Goal: Task Accomplishment & Management: Use online tool/utility

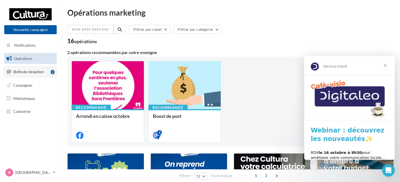
click at [28, 72] on span "Boîte de réception" at bounding box center [29, 71] width 30 height 5
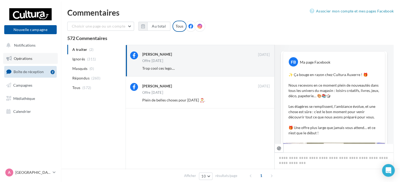
click at [24, 60] on span "Opérations" at bounding box center [23, 58] width 19 height 5
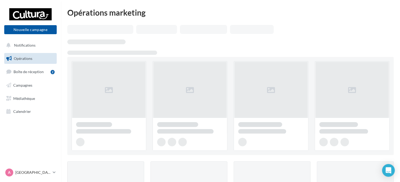
click at [26, 69] on link "Boîte de réception 2" at bounding box center [30, 71] width 55 height 11
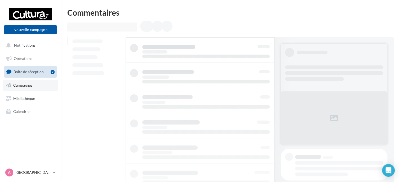
click at [21, 87] on span "Campagnes" at bounding box center [22, 85] width 19 height 5
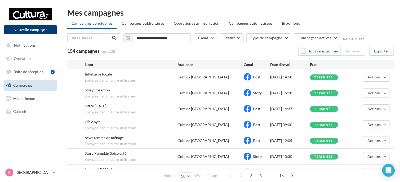
click at [38, 33] on button "Nouvelle campagne" at bounding box center [30, 29] width 52 height 9
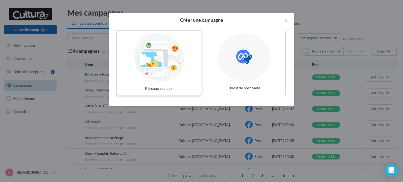
click at [145, 77] on div at bounding box center [158, 57] width 79 height 49
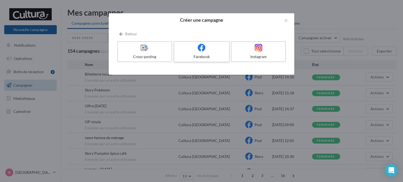
click at [194, 50] on div at bounding box center [201, 48] width 50 height 8
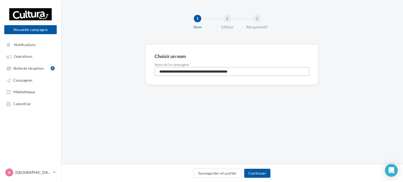
drag, startPoint x: 256, startPoint y: 69, endPoint x: 122, endPoint y: 73, distance: 134.4
click at [122, 73] on div "**********" at bounding box center [232, 73] width 342 height 57
type input "**********"
click at [259, 170] on button "Continuer" at bounding box center [257, 173] width 26 height 9
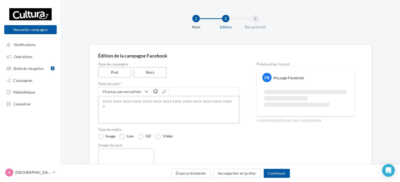
click at [110, 104] on textarea at bounding box center [168, 110] width 141 height 28
paste textarea "**********"
type textarea "**********"
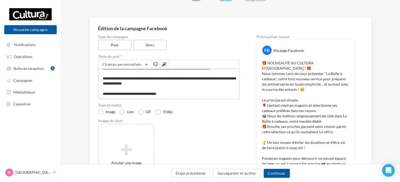
scroll to position [28, 0]
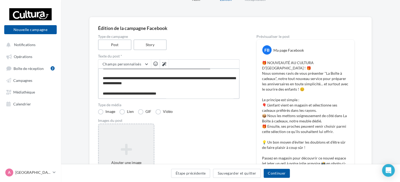
type textarea "**********"
click at [120, 144] on icon at bounding box center [126, 149] width 51 height 13
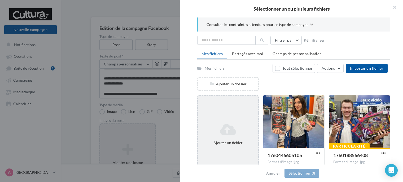
click at [220, 125] on icon at bounding box center [228, 129] width 56 height 13
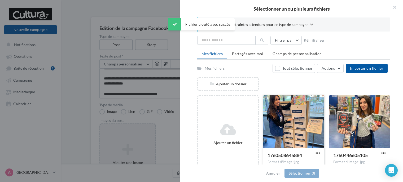
click at [290, 128] on div at bounding box center [293, 121] width 61 height 53
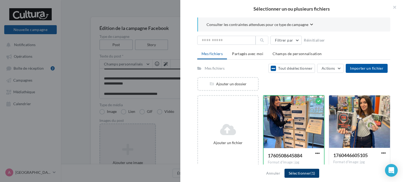
click at [297, 174] on button "Sélectionner (1)" at bounding box center [301, 173] width 35 height 9
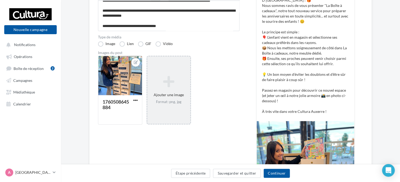
scroll to position [99, 0]
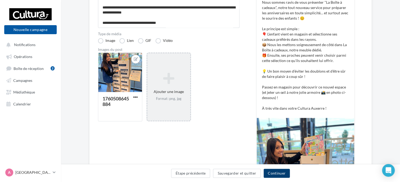
click at [271, 174] on button "Continuer" at bounding box center [277, 173] width 26 height 9
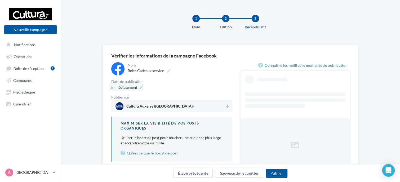
click at [138, 87] on div "Immédiatement" at bounding box center [126, 87] width 35 height 8
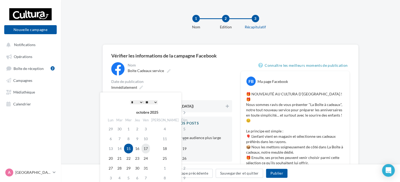
click at [147, 148] on td "17" at bounding box center [145, 149] width 8 height 10
click at [140, 101] on select "* * * * * * * * * * ** ** ** ** ** ** ** ** ** ** ** ** ** **" at bounding box center [136, 102] width 13 height 4
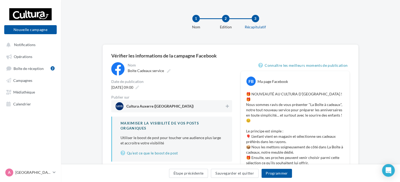
click at [193, 86] on div "17/10/2025 à 09:00" at bounding box center [171, 87] width 121 height 8
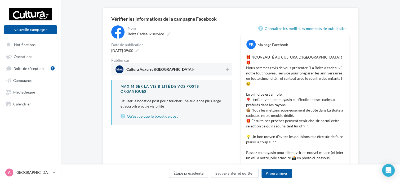
scroll to position [37, 0]
click at [227, 69] on icon at bounding box center [227, 69] width 3 height 4
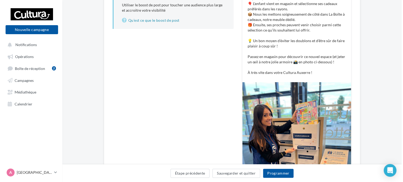
scroll to position [133, 0]
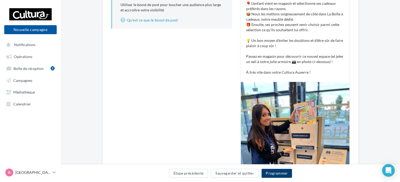
click at [278, 177] on button "Programmer" at bounding box center [276, 173] width 31 height 9
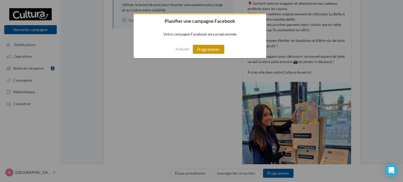
click at [214, 51] on button "Programmer" at bounding box center [209, 49] width 32 height 9
